Goal: Find specific page/section: Find specific page/section

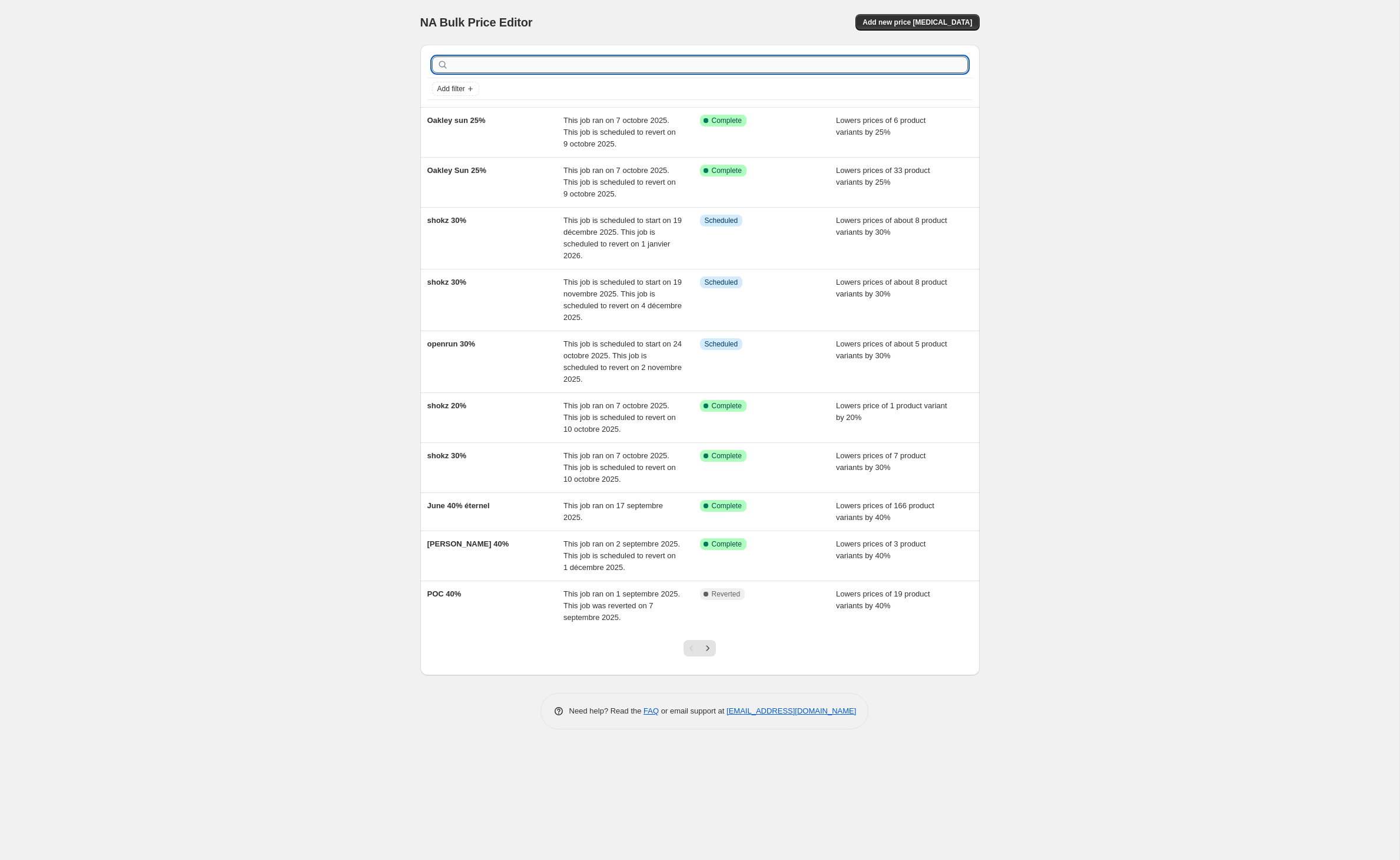
click at [571, 73] on input "text" at bounding box center [709, 65] width 517 height 16
type input "ronix"
click at [504, 69] on input "ronix" at bounding box center [698, 65] width 496 height 16
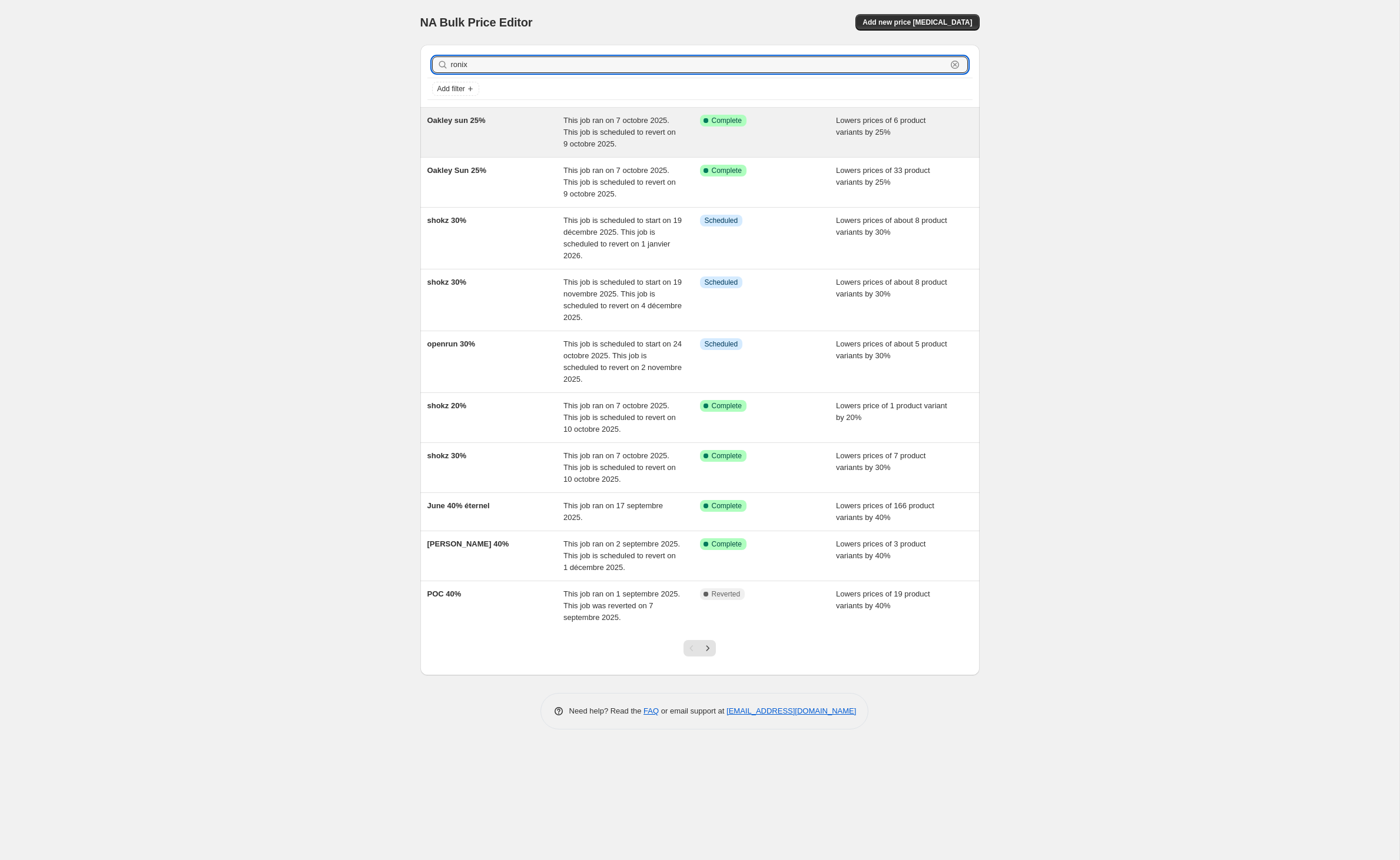
scroll to position [80, 0]
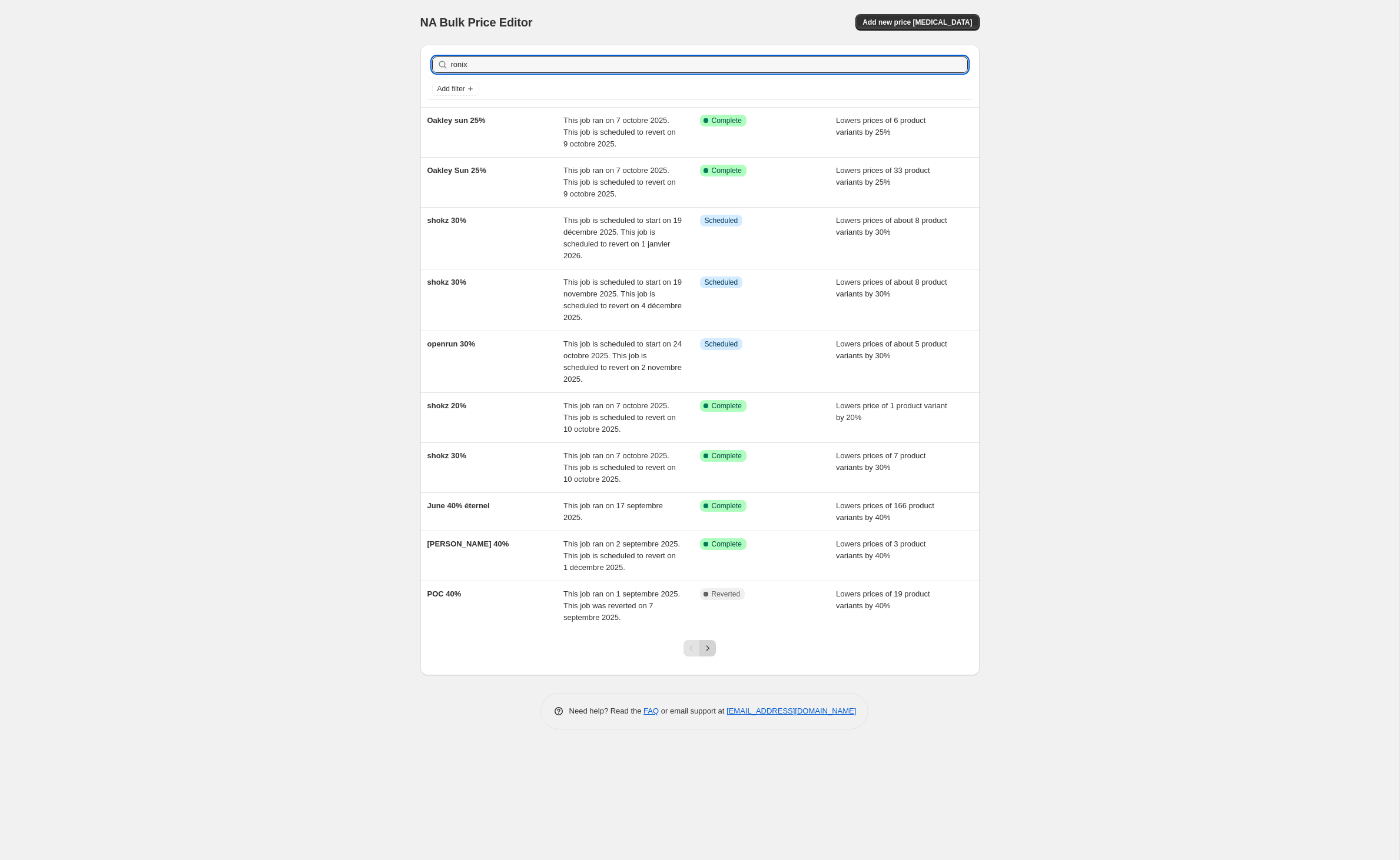
click at [708, 654] on icon "Next" at bounding box center [708, 648] width 12 height 12
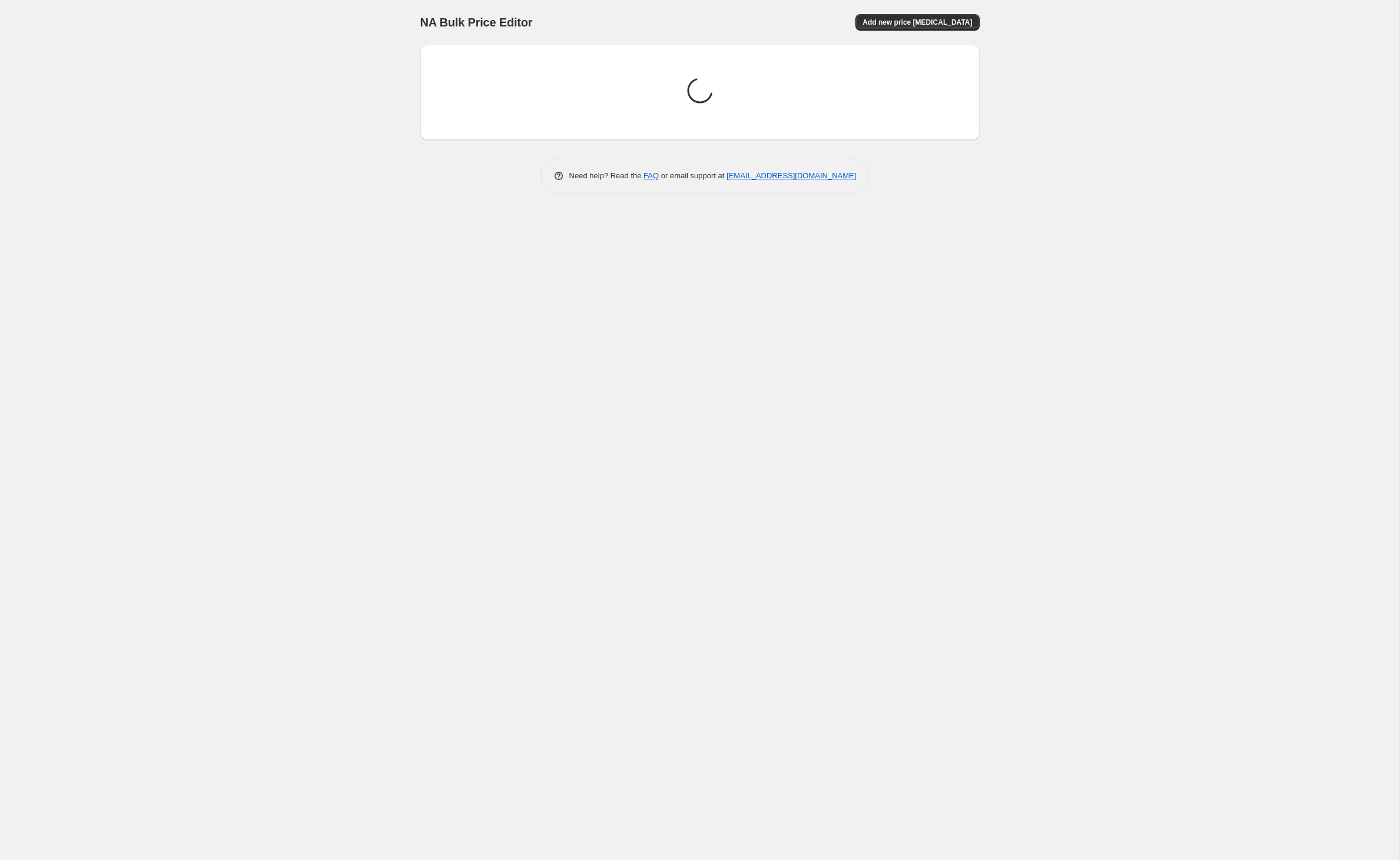
scroll to position [0, 0]
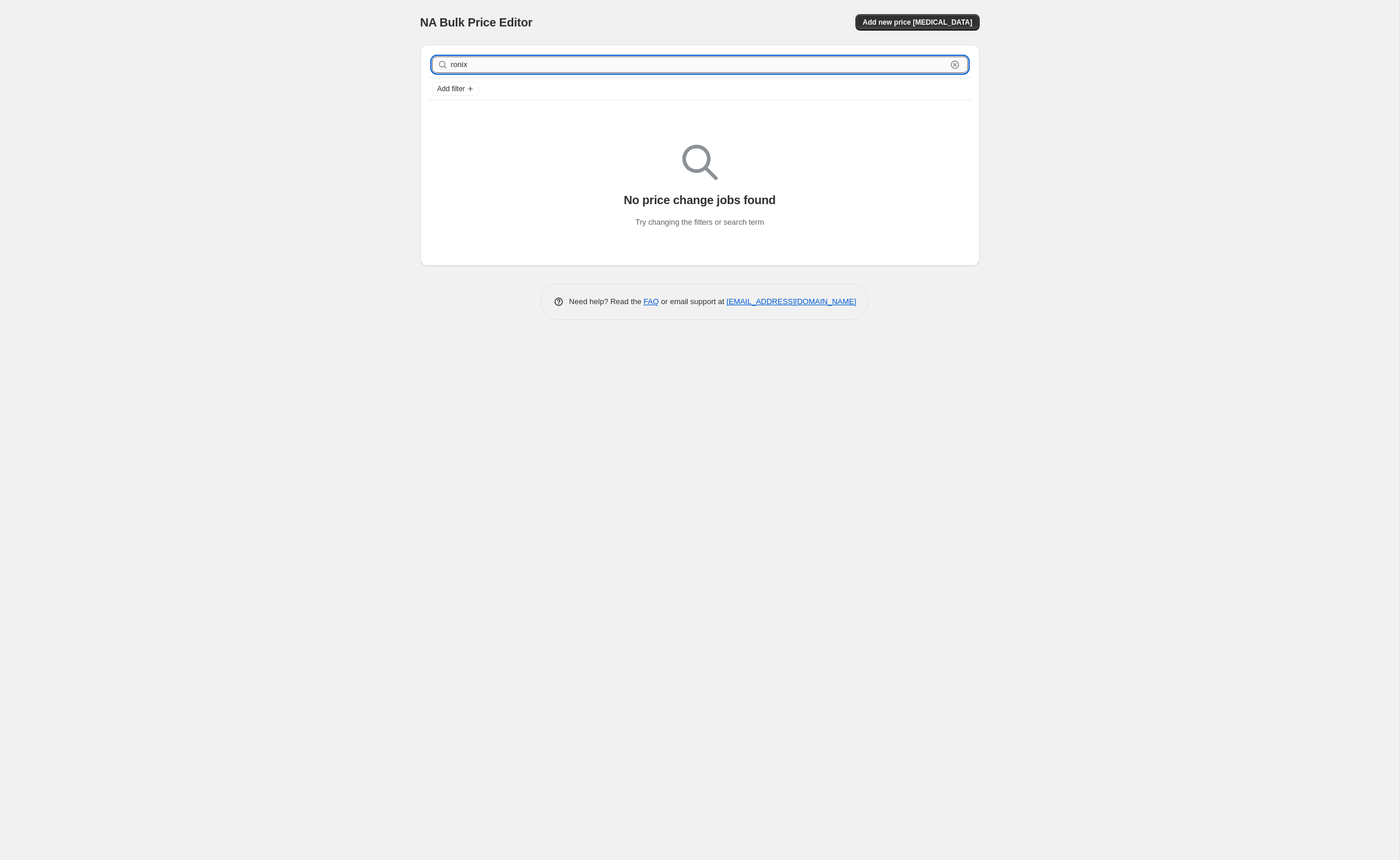
click at [483, 73] on input "ronix" at bounding box center [698, 65] width 496 height 16
type input "r"
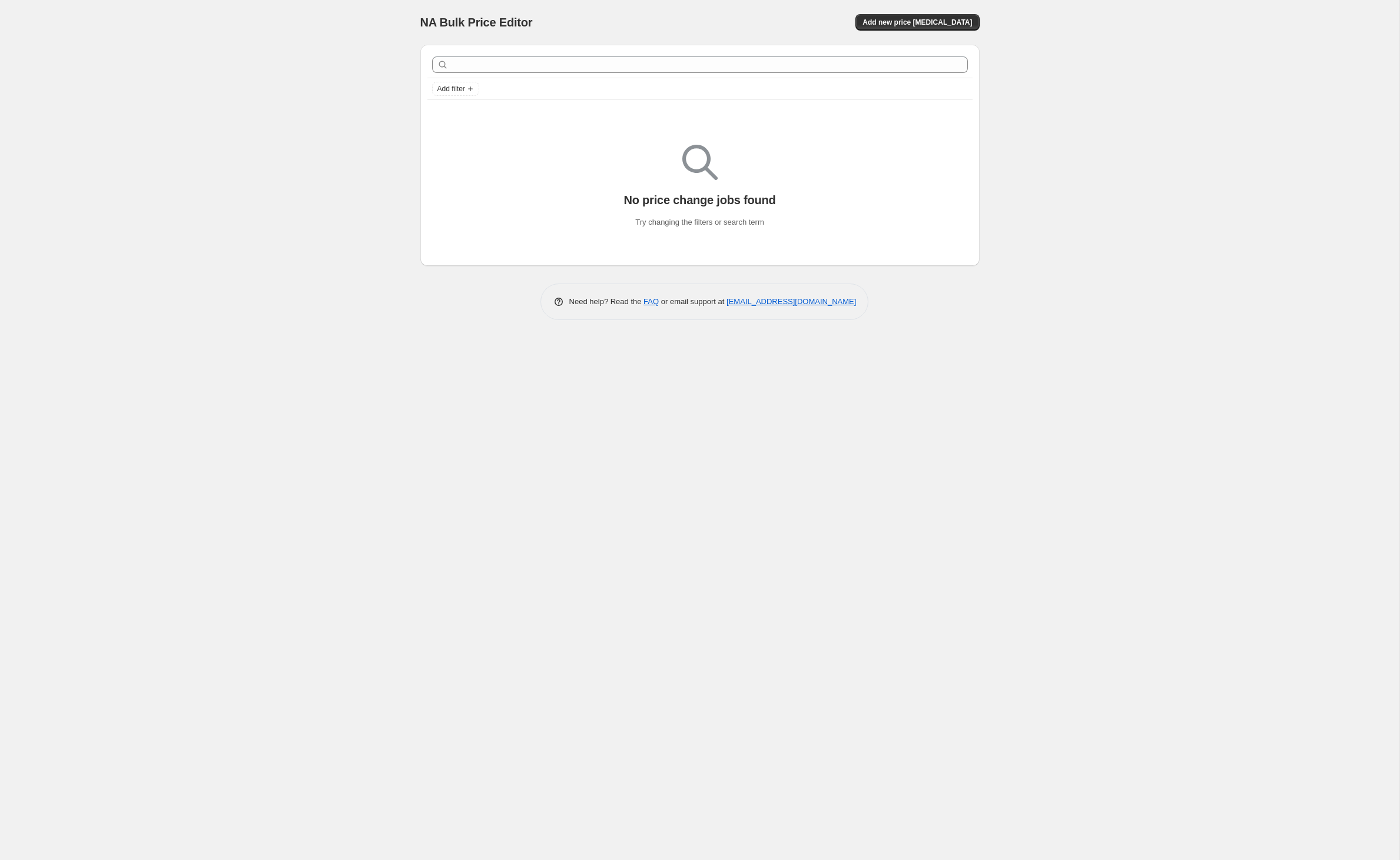
click at [484, 78] on div at bounding box center [700, 65] width 545 height 26
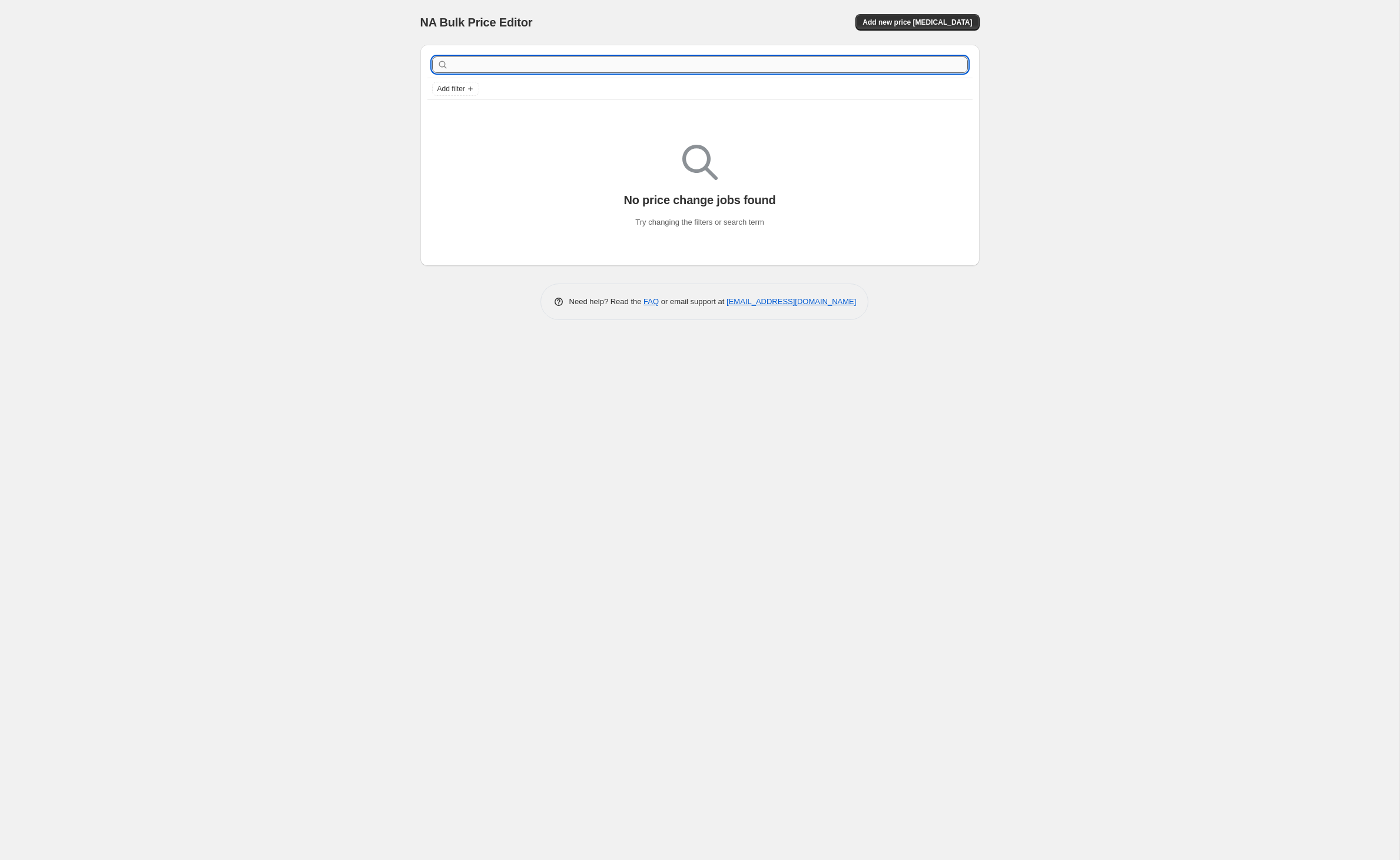
click at [474, 72] on input "text" at bounding box center [709, 65] width 517 height 16
type input "phase"
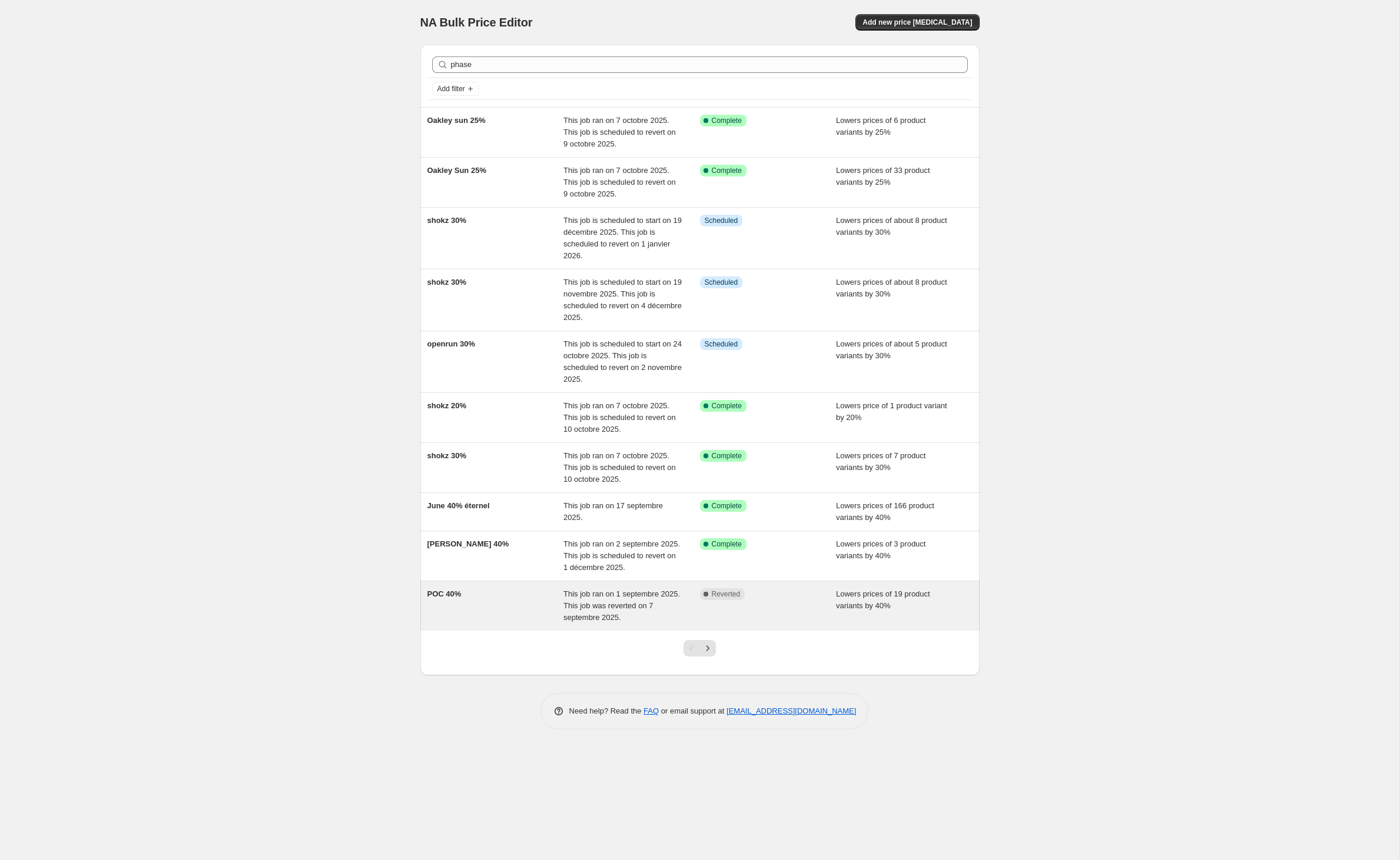
scroll to position [80, 0]
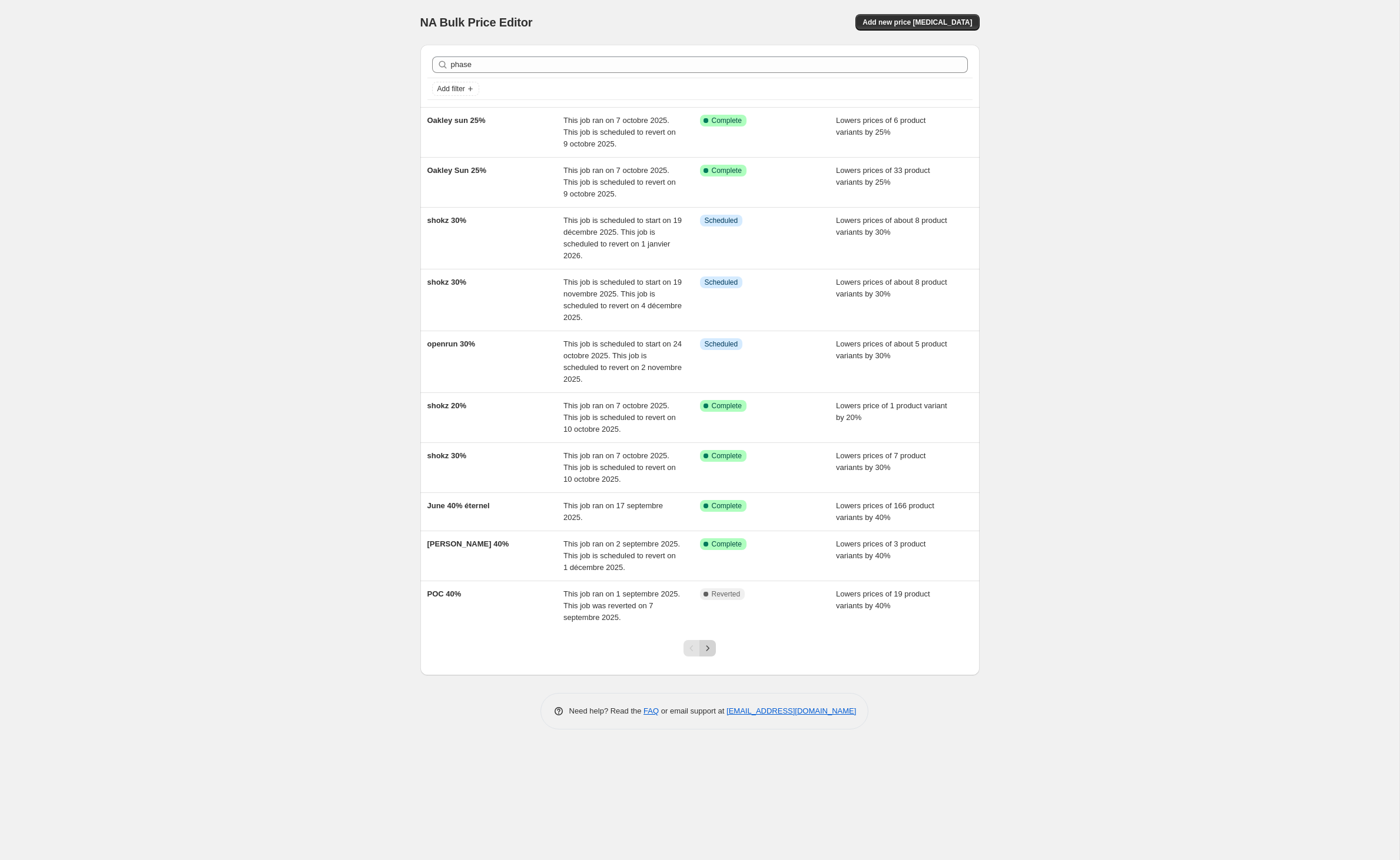
click at [713, 654] on icon "Next" at bounding box center [708, 648] width 12 height 12
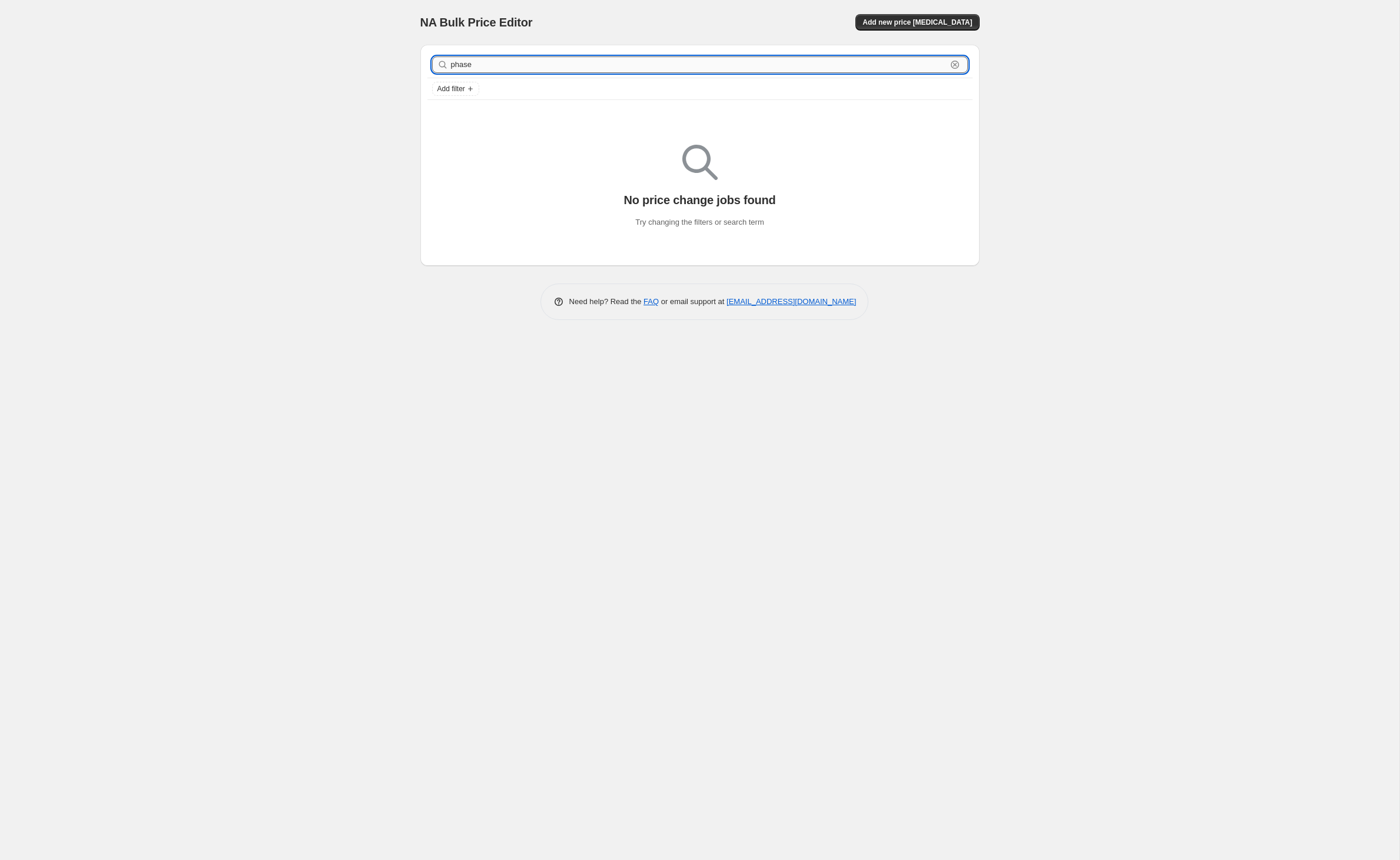
click at [521, 73] on input "phase" at bounding box center [698, 65] width 496 height 16
type input "p"
click at [487, 73] on input "text" at bounding box center [709, 65] width 517 height 16
type input "liquid"
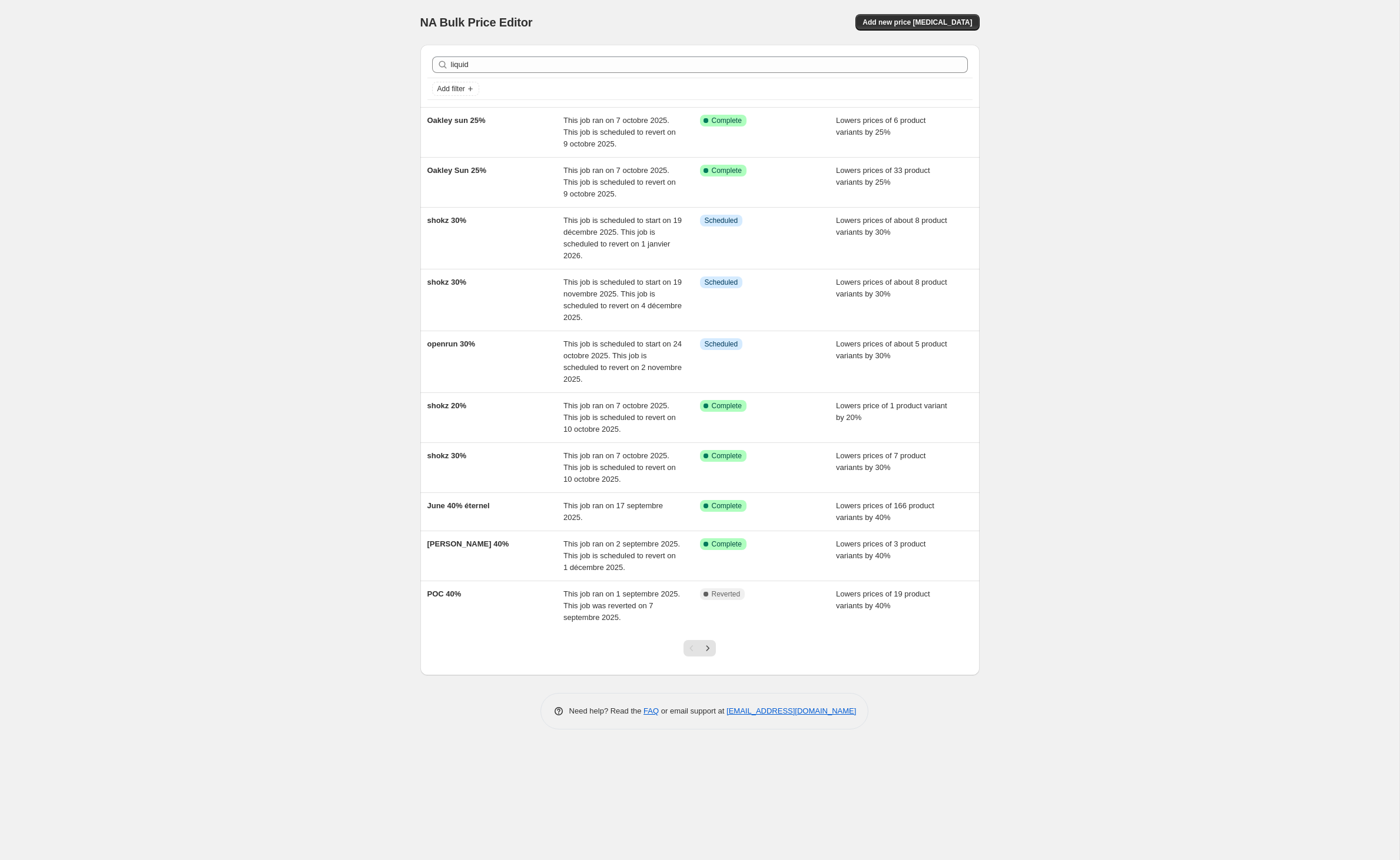
scroll to position [80, 0]
click at [710, 654] on icon "Next" at bounding box center [708, 648] width 12 height 12
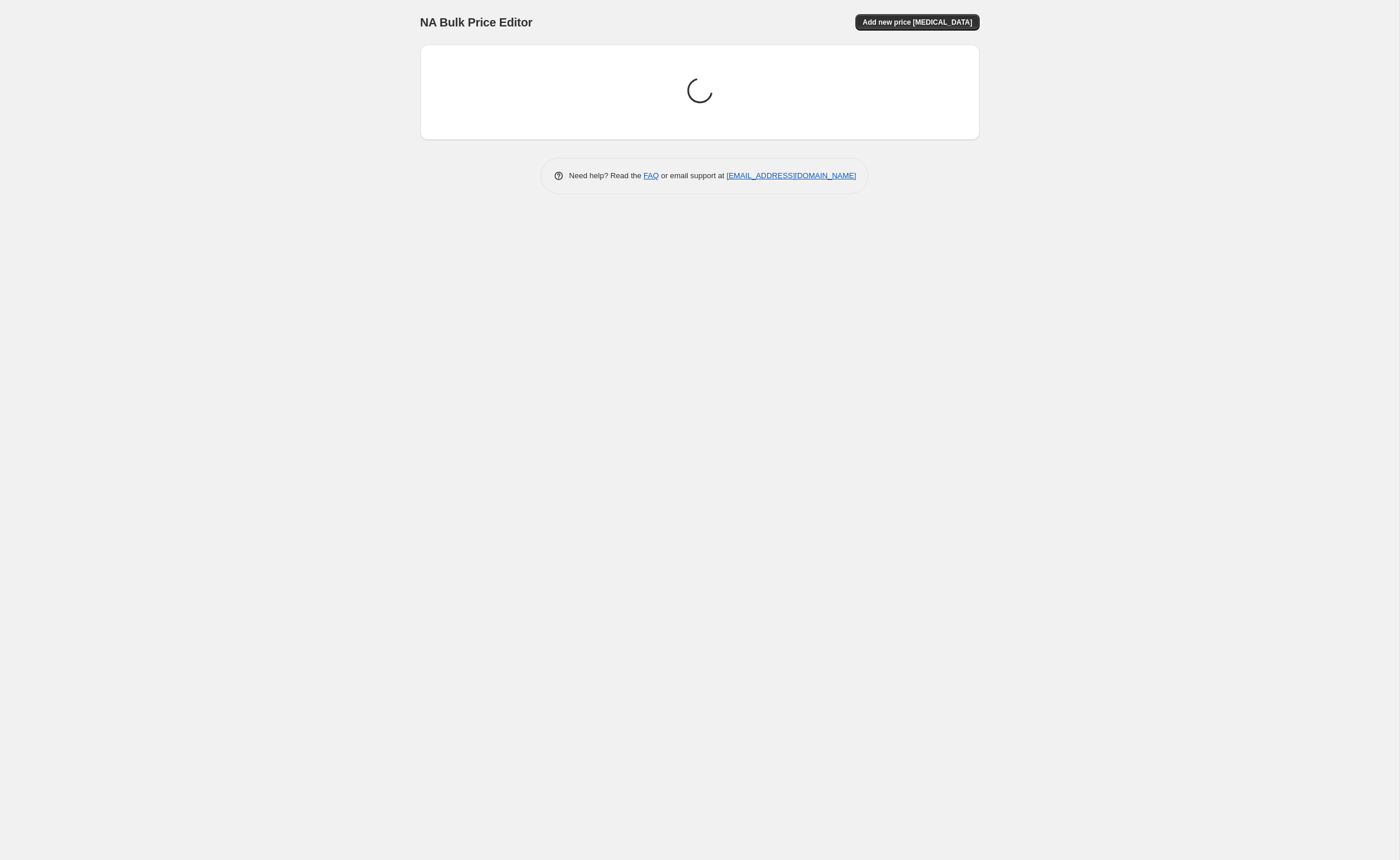
scroll to position [0, 0]
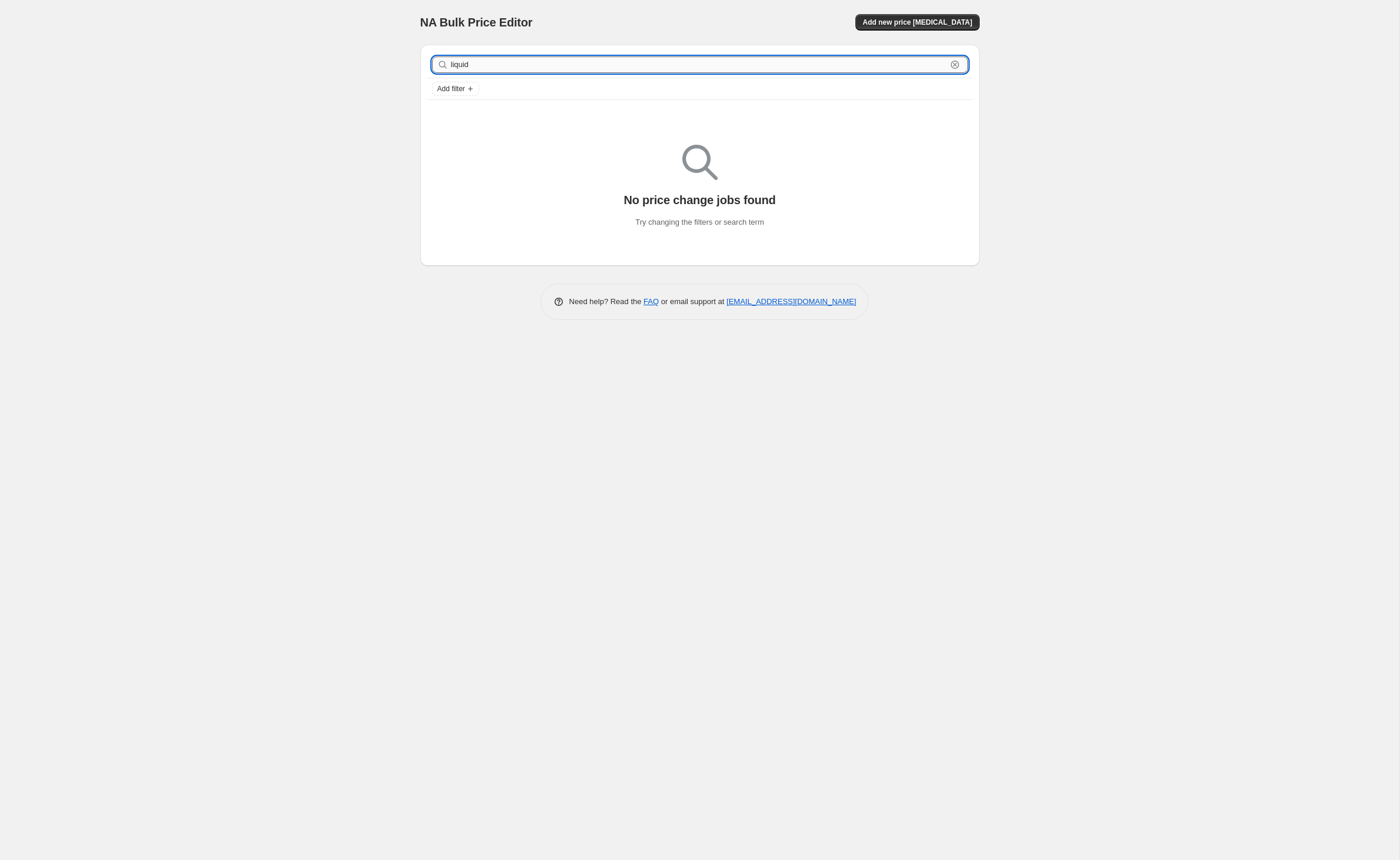
click at [486, 73] on input "liquid" at bounding box center [698, 65] width 496 height 16
type input "ll"
click at [519, 73] on input "ll" at bounding box center [698, 65] width 496 height 16
type input "lf"
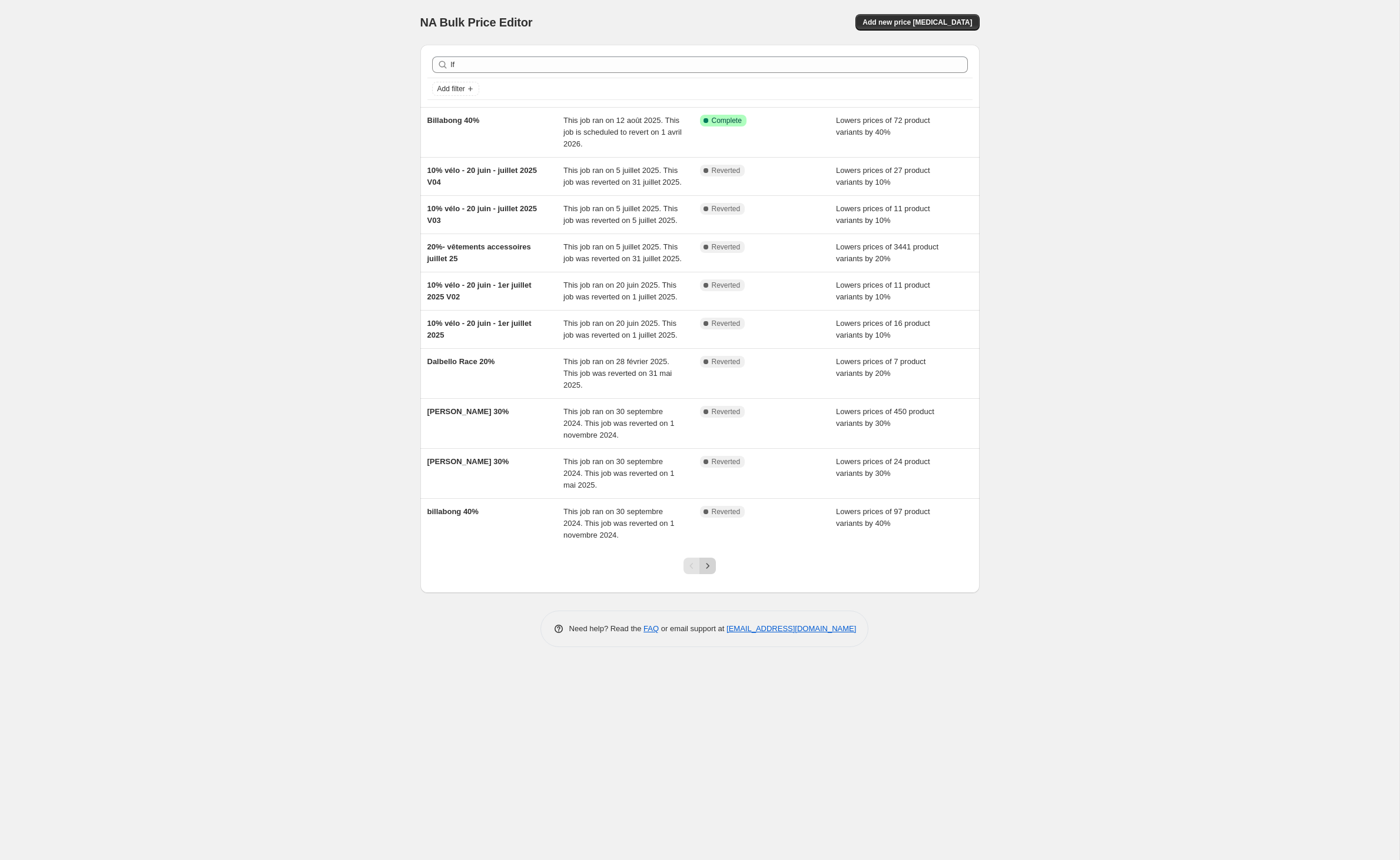
click at [709, 568] on icon "Next" at bounding box center [708, 565] width 3 height 5
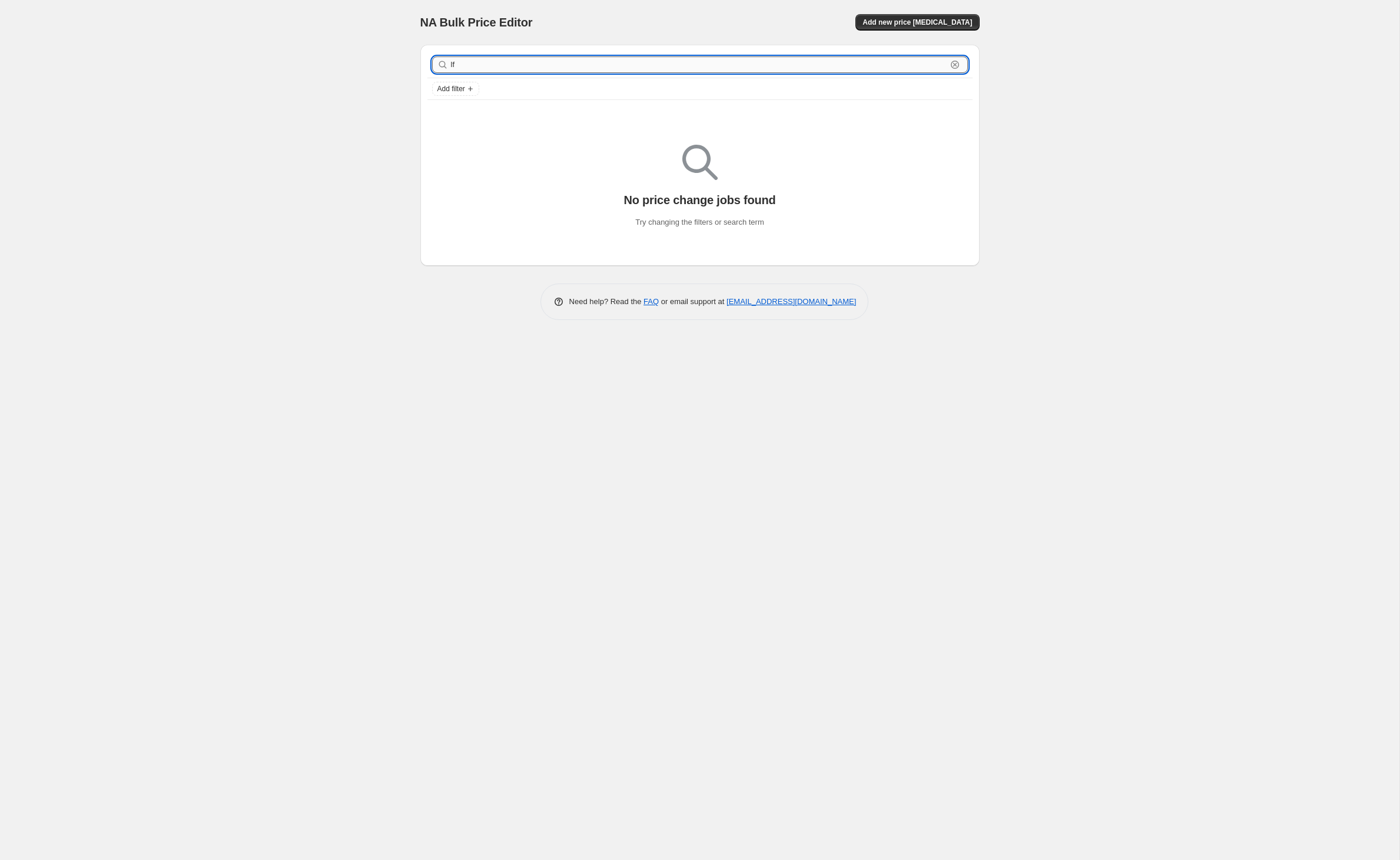
click at [504, 71] on input "lf" at bounding box center [698, 65] width 496 height 16
type input "l"
